Goal: Information Seeking & Learning: Learn about a topic

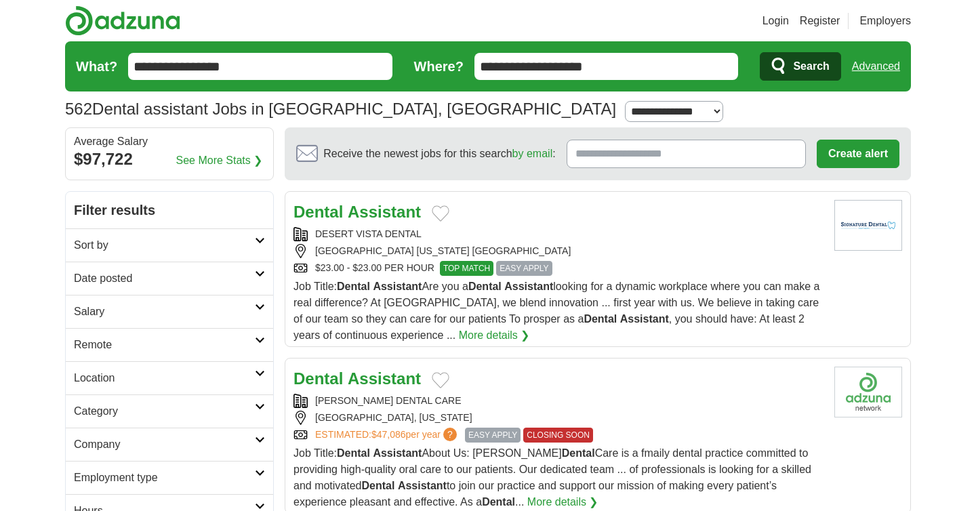
click at [132, 314] on h2 "Salary" at bounding box center [164, 312] width 181 height 16
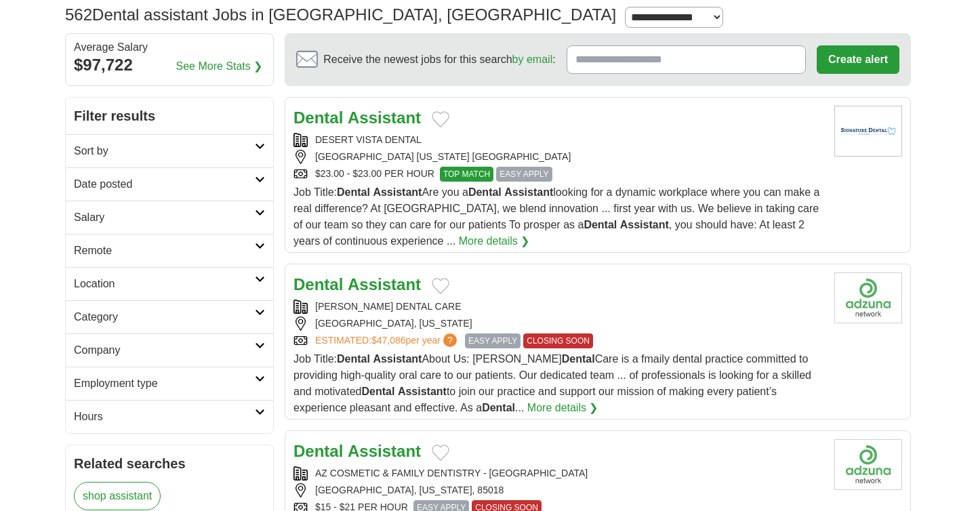
scroll to position [96, 0]
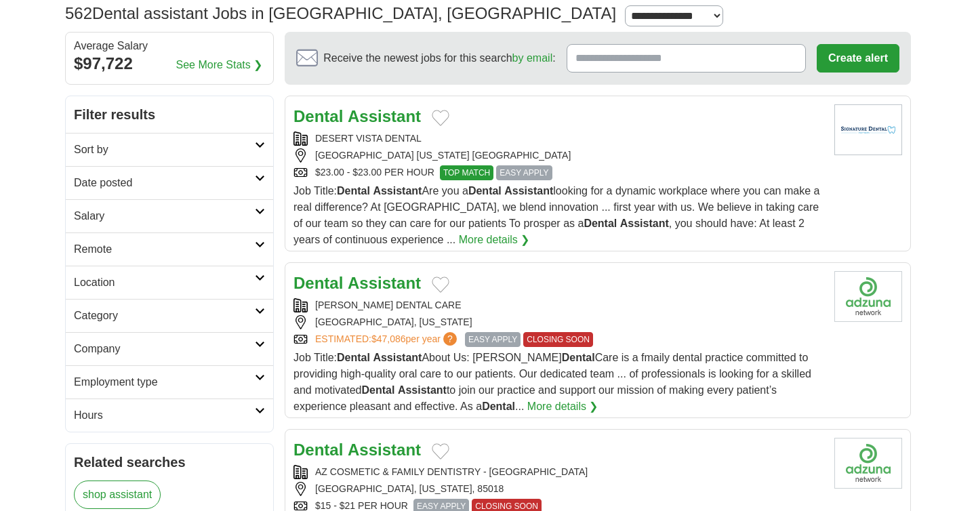
click at [132, 280] on h2 "Location" at bounding box center [164, 283] width 181 height 16
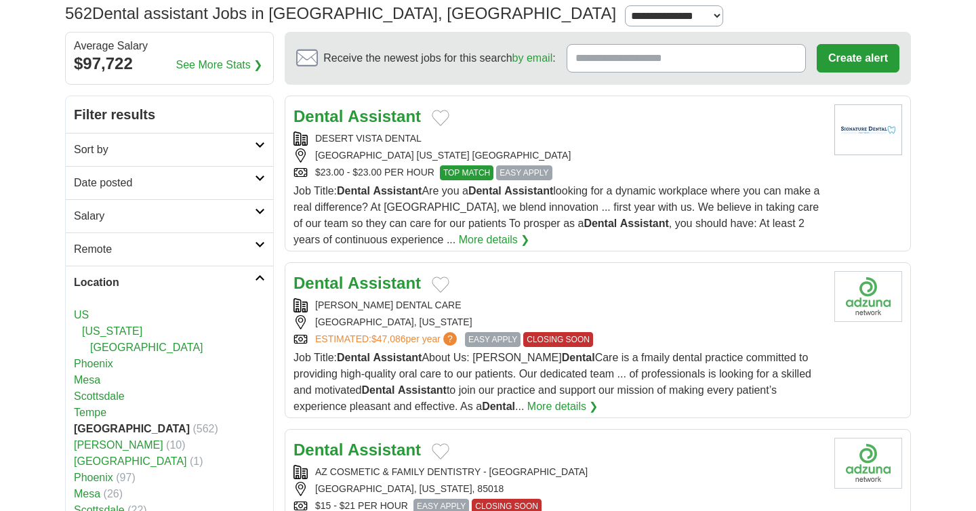
click at [111, 332] on link "[US_STATE]" at bounding box center [112, 331] width 60 height 12
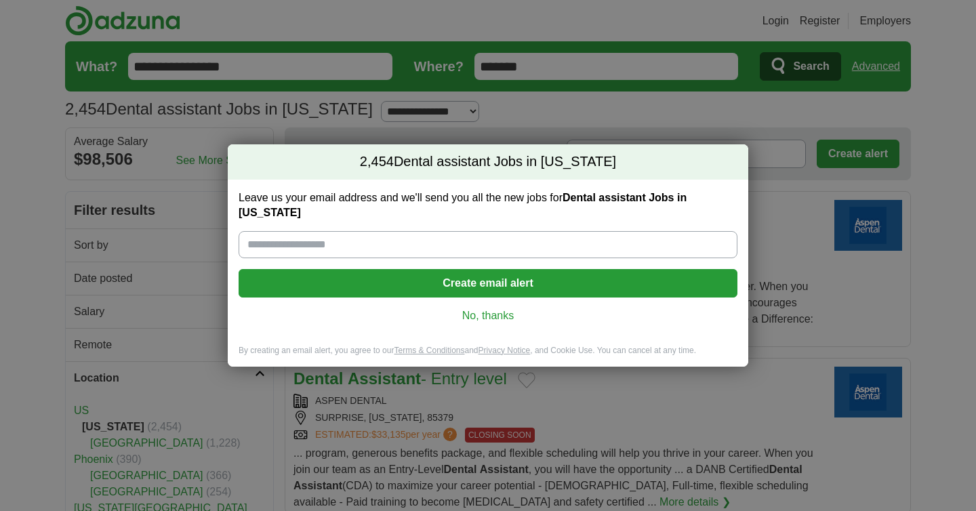
click at [480, 308] on link "No, thanks" at bounding box center [488, 315] width 477 height 15
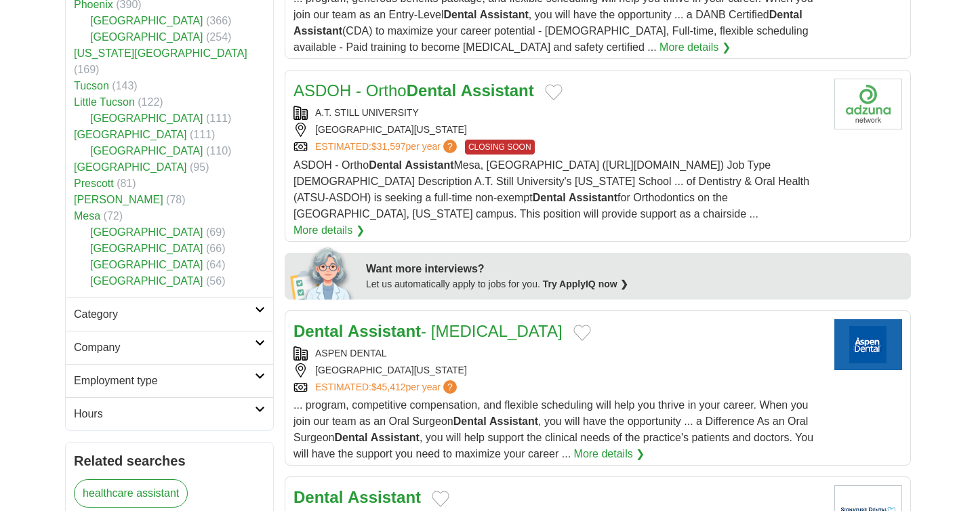
scroll to position [163, 0]
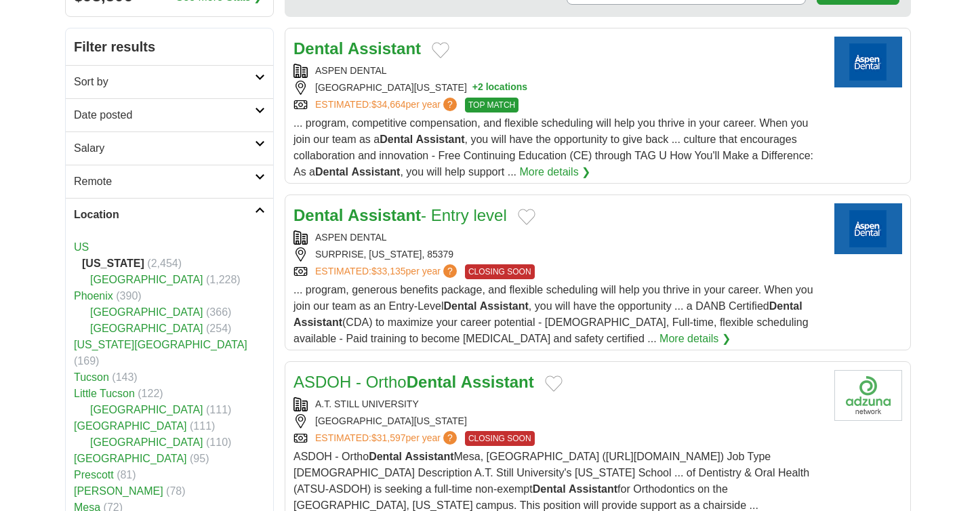
click at [159, 119] on h2 "Date posted" at bounding box center [164, 115] width 181 height 16
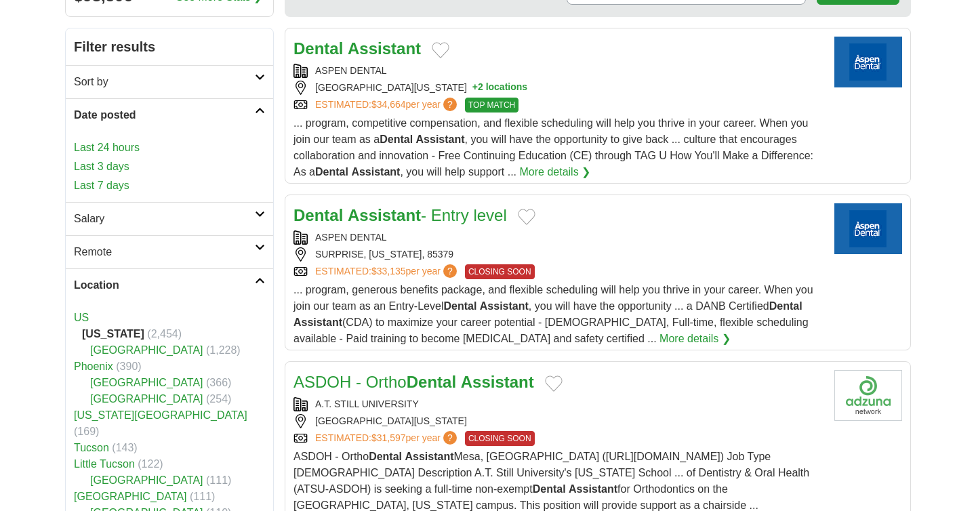
click at [115, 181] on link "Last 7 days" at bounding box center [169, 186] width 191 height 16
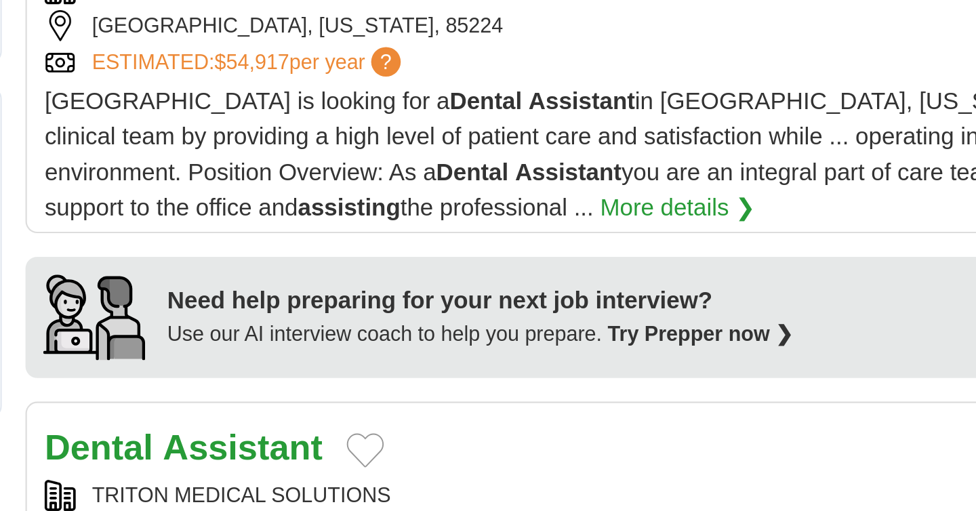
scroll to position [858, 0]
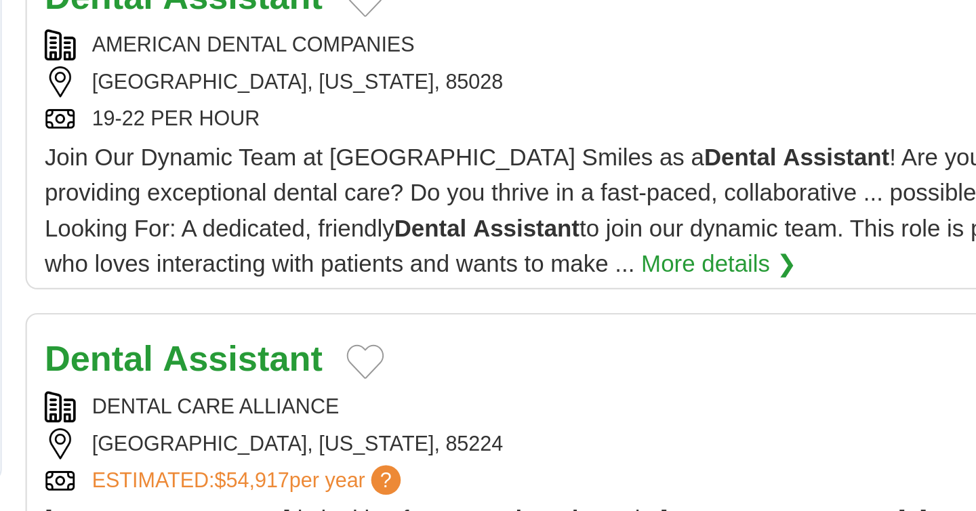
click at [567, 207] on link "More details ❯" at bounding box center [602, 201] width 71 height 16
